Goal: Information Seeking & Learning: Learn about a topic

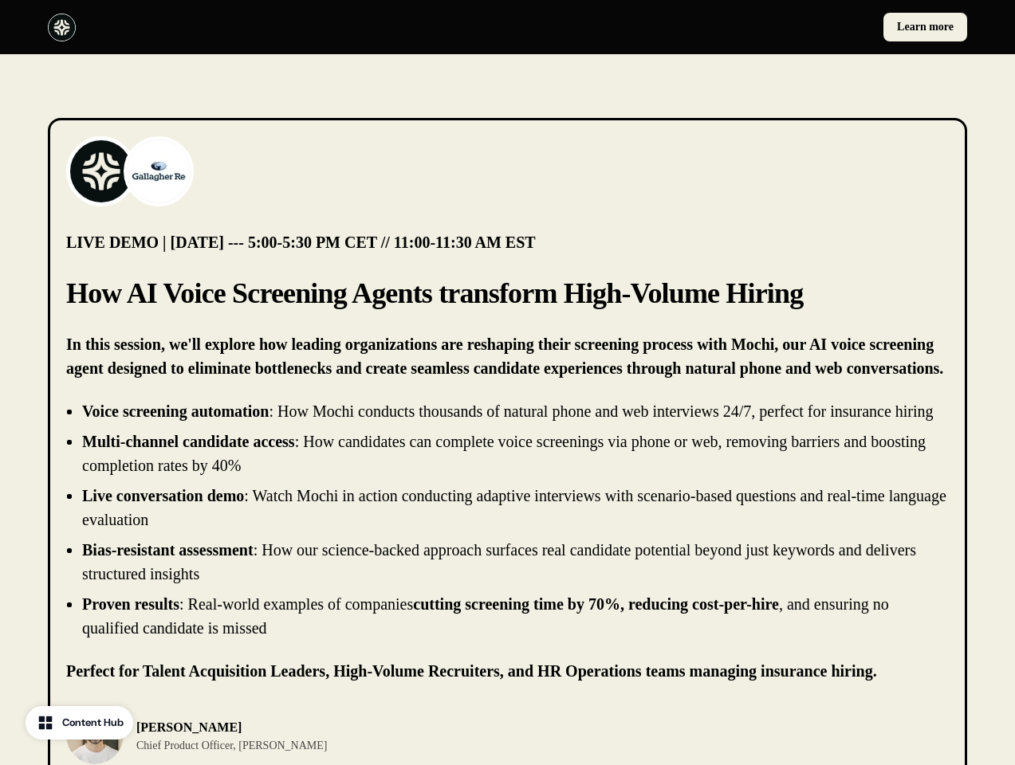
click at [507, 27] on div "Learn more" at bounding box center [507, 27] width 1015 height 54
click at [274, 27] on div at bounding box center [274, 28] width 453 height 28
click at [740, 27] on div "Learn more" at bounding box center [740, 27] width 453 height 29
click at [101, 171] on img at bounding box center [101, 171] width 64 height 64
click at [159, 171] on img at bounding box center [159, 171] width 64 height 64
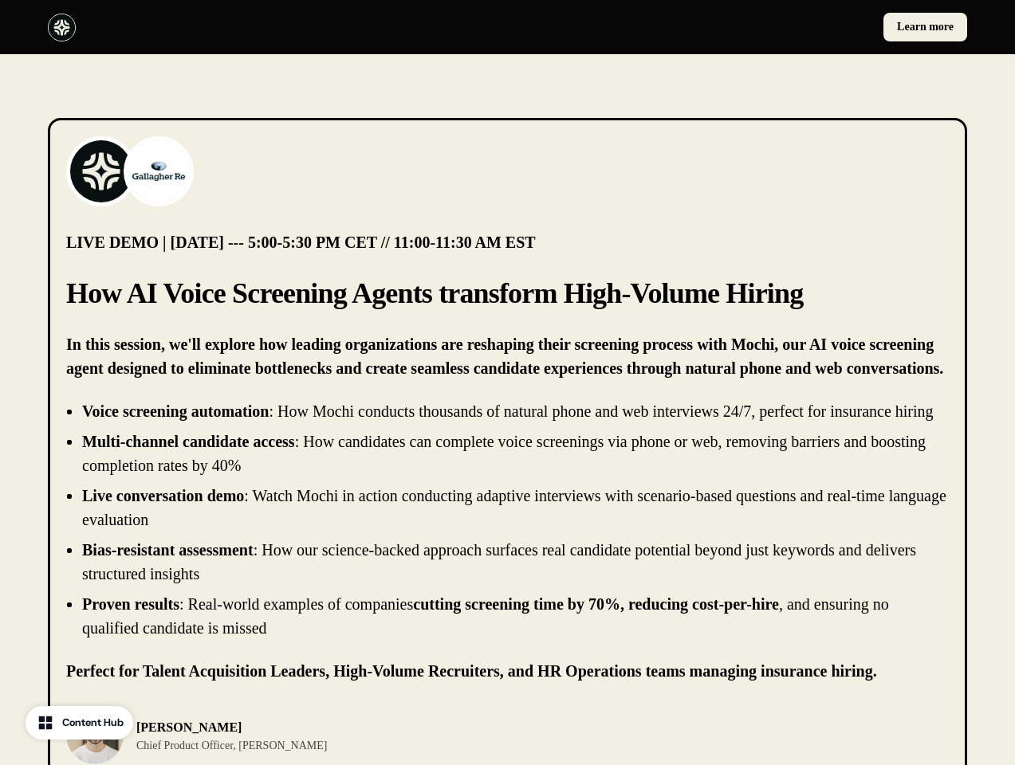
click at [507, 532] on li "Live conversation demo : Watch Mochi in action conducting adaptive interviews w…" at bounding box center [515, 508] width 866 height 48
click at [507, 748] on div "[PERSON_NAME] Chief Product Officer, [PERSON_NAME]" at bounding box center [507, 735] width 882 height 57
click at [282, 748] on div "[PERSON_NAME] Chief Product Officer, [PERSON_NAME]" at bounding box center [282, 735] width 432 height 57
click at [95, 748] on img at bounding box center [94, 735] width 57 height 57
click at [206, 737] on p "[PERSON_NAME]" at bounding box center [231, 727] width 190 height 19
